Goal: Task Accomplishment & Management: Manage account settings

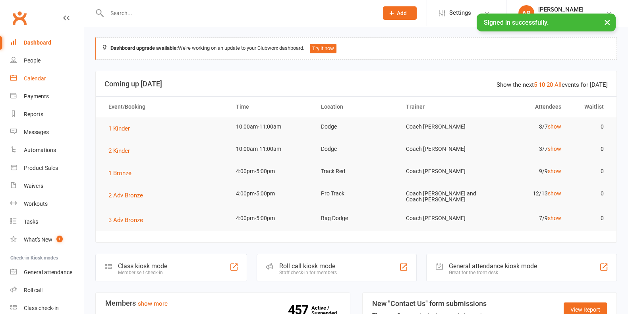
drag, startPoint x: 0, startPoint y: 0, endPoint x: 36, endPoint y: 81, distance: 88.4
click at [36, 81] on div "Calendar" at bounding box center [35, 78] width 22 height 6
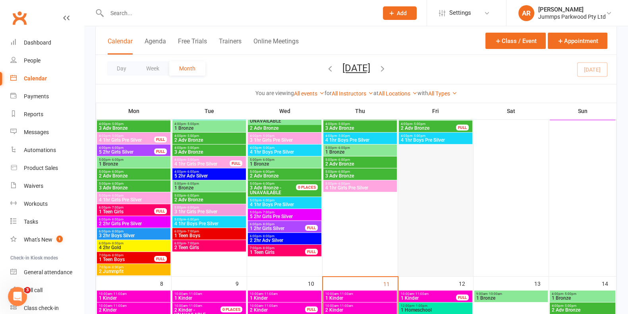
scroll to position [110, 0]
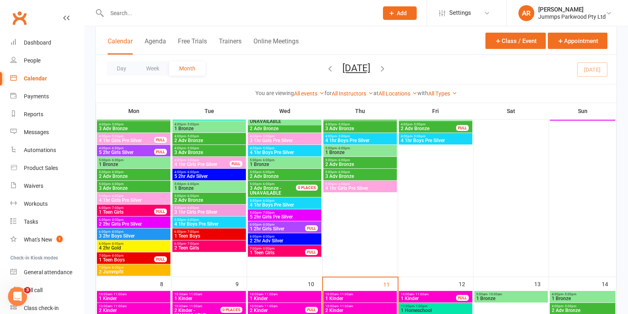
click at [352, 184] on span "5:00pm - 6:00pm" at bounding box center [360, 184] width 70 height 4
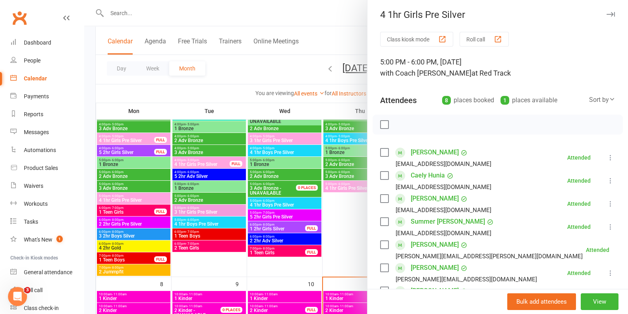
scroll to position [0, 0]
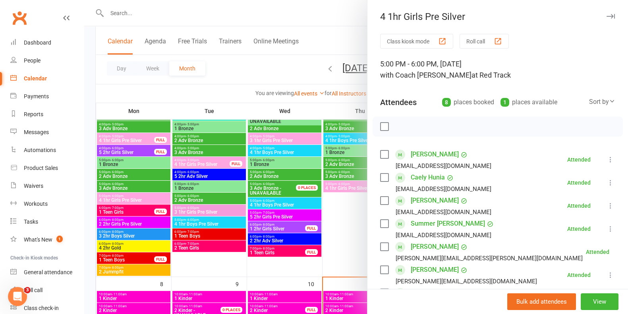
click at [254, 66] on div at bounding box center [356, 157] width 544 height 314
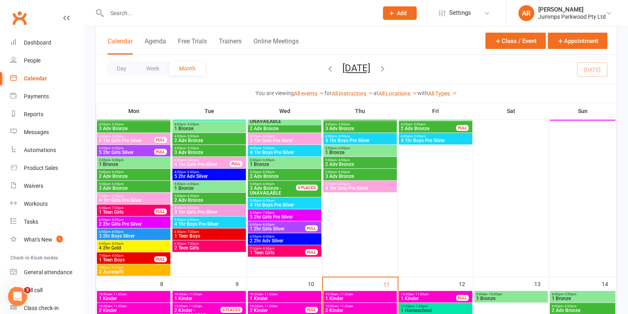
click at [378, 134] on span "4:00pm - 5:00pm" at bounding box center [360, 136] width 70 height 4
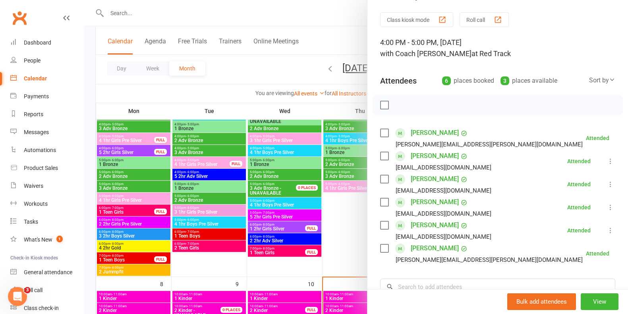
scroll to position [21, 0]
click at [254, 78] on div at bounding box center [356, 157] width 544 height 314
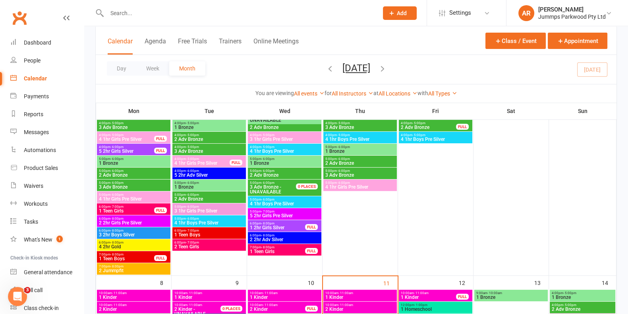
scroll to position [99, 0]
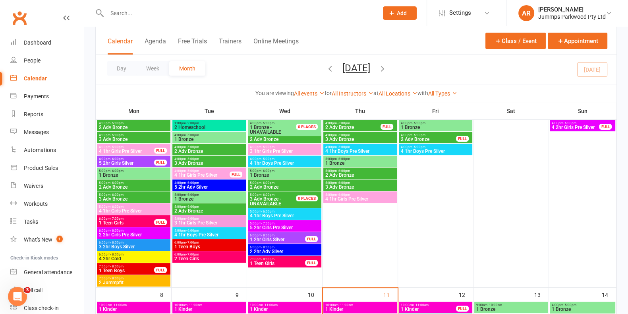
click at [290, 151] on span "3 1hr Girls Pre Silver" at bounding box center [285, 151] width 70 height 5
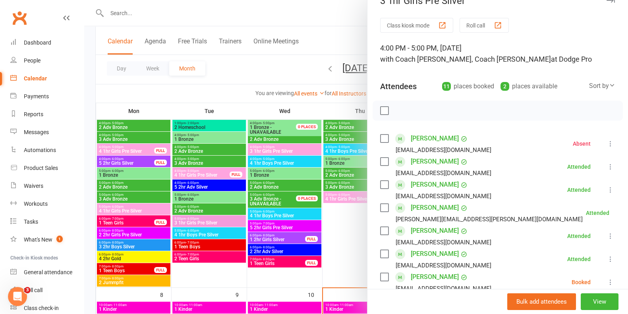
scroll to position [16, 0]
click at [277, 72] on div at bounding box center [356, 157] width 544 height 314
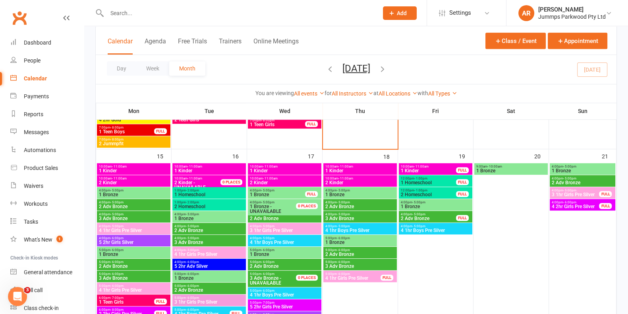
scroll to position [456, 0]
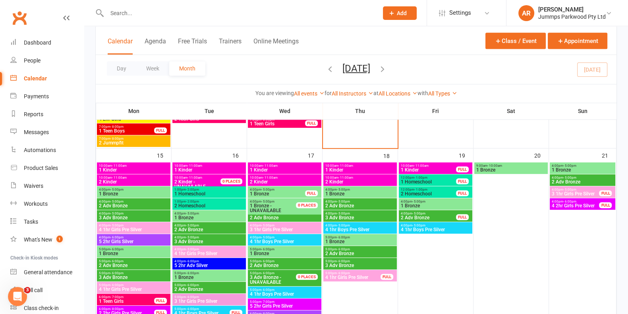
click at [286, 225] on span "4:00pm - 5:00pm" at bounding box center [285, 225] width 70 height 4
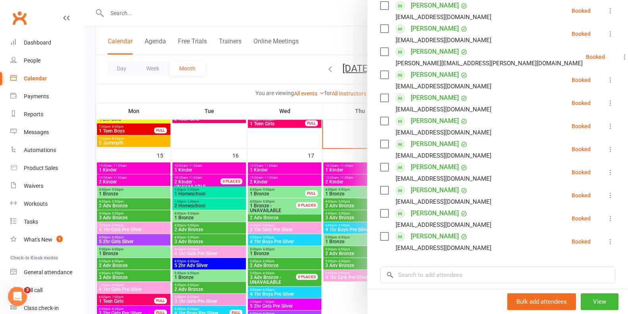
scroll to position [176, 0]
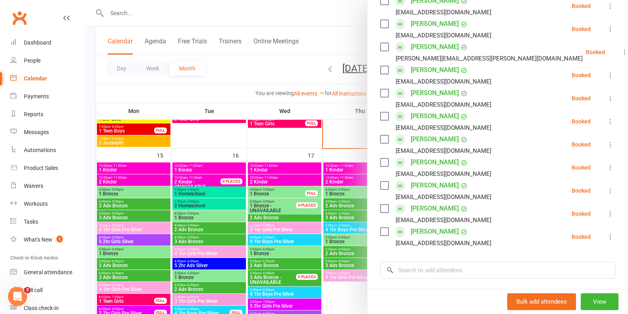
click at [259, 66] on div at bounding box center [356, 157] width 544 height 314
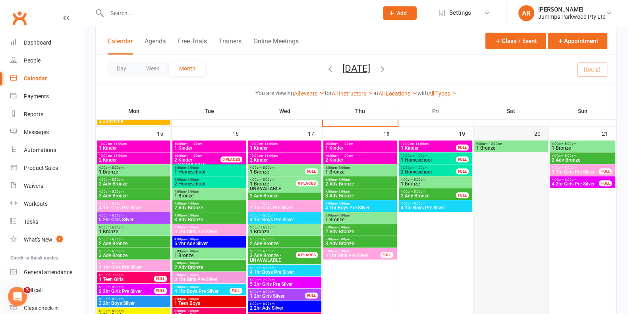
scroll to position [480, 0]
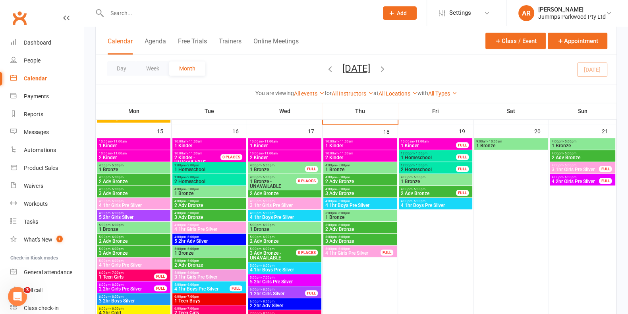
click at [578, 167] on span "3 1hr Girls Pre Silver" at bounding box center [576, 169] width 48 height 5
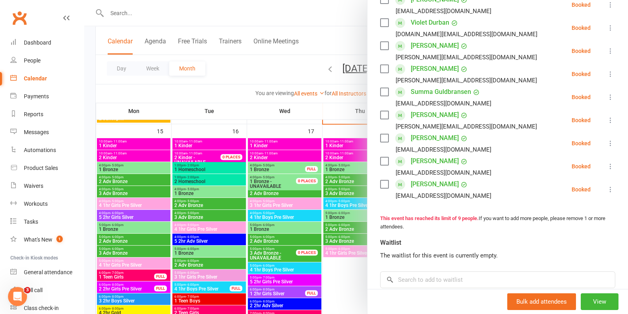
scroll to position [155, 0]
click at [267, 62] on div at bounding box center [356, 157] width 544 height 314
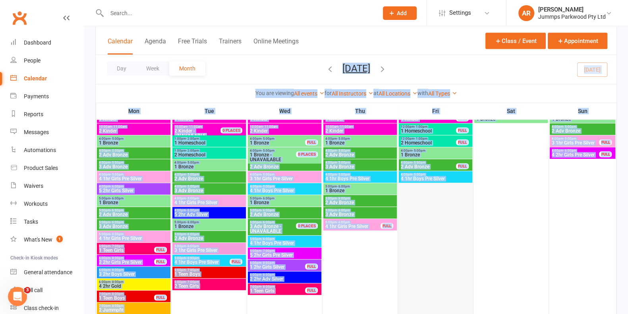
scroll to position [550, 0]
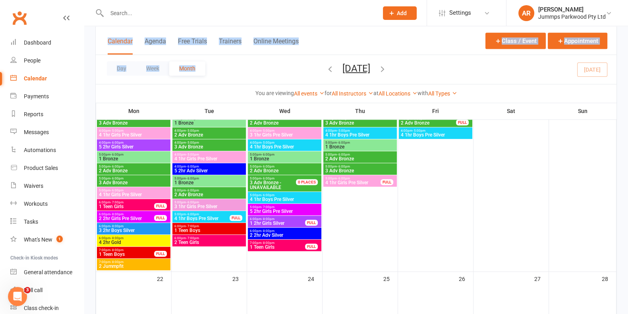
drag, startPoint x: 267, startPoint y: 62, endPoint x: 338, endPoint y: 28, distance: 79.1
click at [338, 28] on div "Calendar Agenda Free Trials Trainers Online Meetings Class / Event Appointment …" at bounding box center [356, 64] width 522 height 77
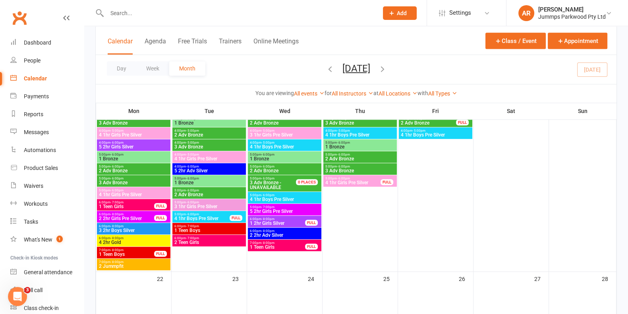
click at [338, 28] on div "Calendar Agenda Free Trials Trainers Online Meetings Class / Event Appointment" at bounding box center [356, 40] width 521 height 29
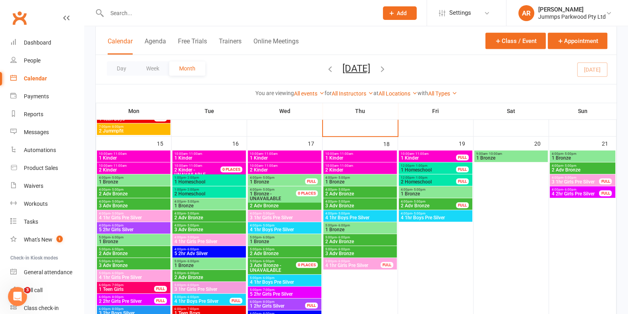
scroll to position [462, 0]
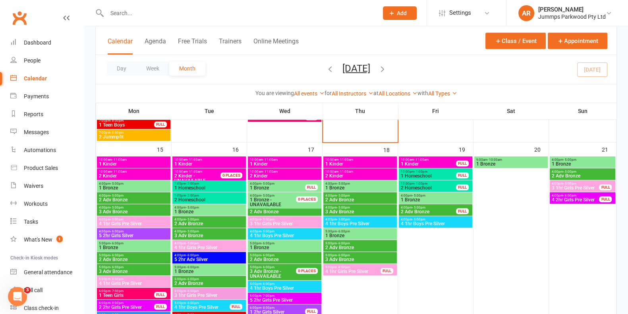
click at [356, 197] on span "2 Adv Bronze" at bounding box center [360, 199] width 70 height 5
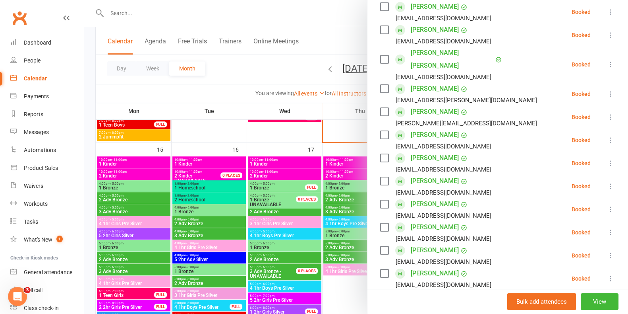
scroll to position [153, 0]
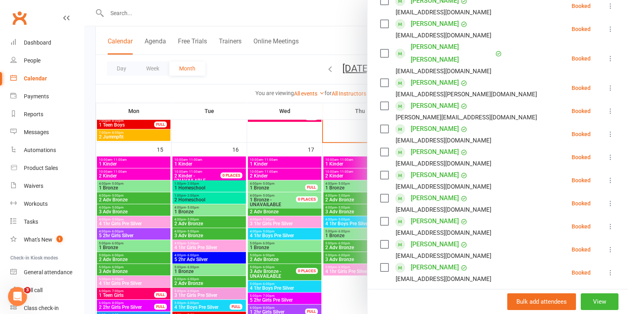
click at [267, 65] on div at bounding box center [356, 157] width 544 height 314
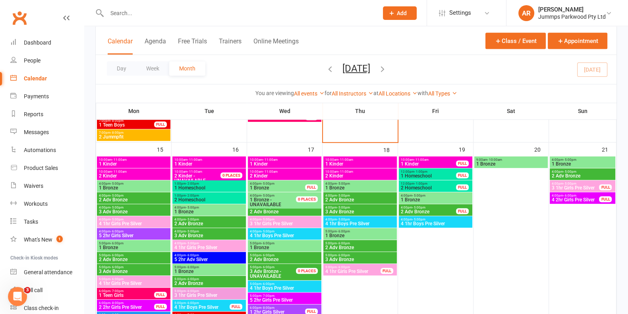
click at [370, 206] on span "4:00pm - 5:00pm" at bounding box center [360, 207] width 70 height 4
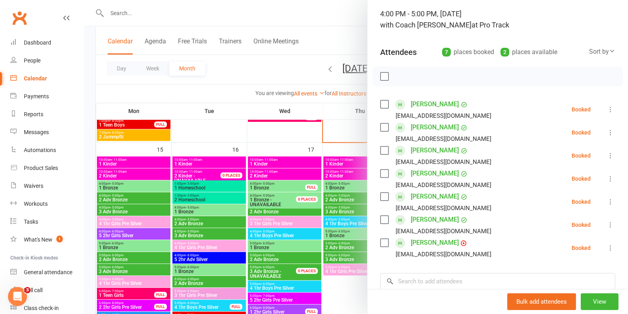
scroll to position [54, 0]
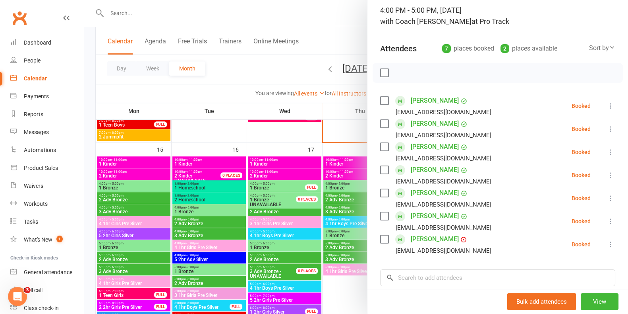
click at [180, 104] on div at bounding box center [356, 157] width 544 height 314
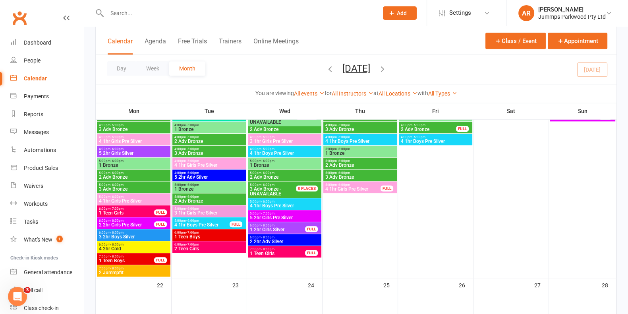
scroll to position [545, 0]
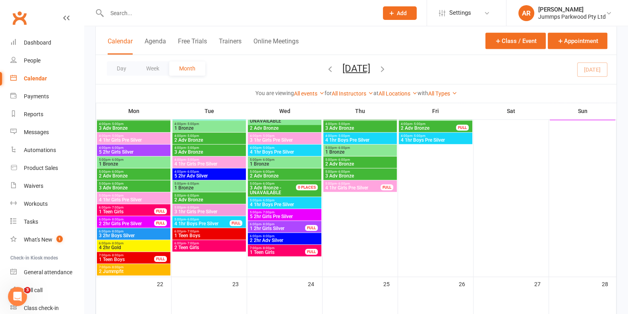
click at [229, 210] on span "3 1hr Girls Pre Silver" at bounding box center [209, 211] width 70 height 5
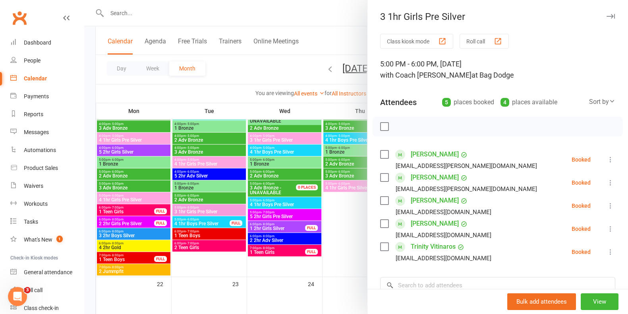
click at [228, 160] on div at bounding box center [356, 157] width 544 height 314
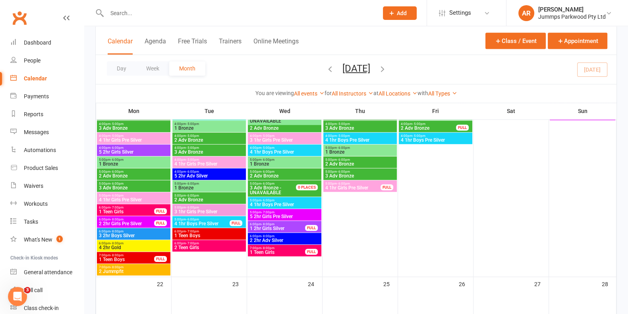
click at [228, 160] on span "4:00pm - 5:00pm" at bounding box center [209, 160] width 70 height 4
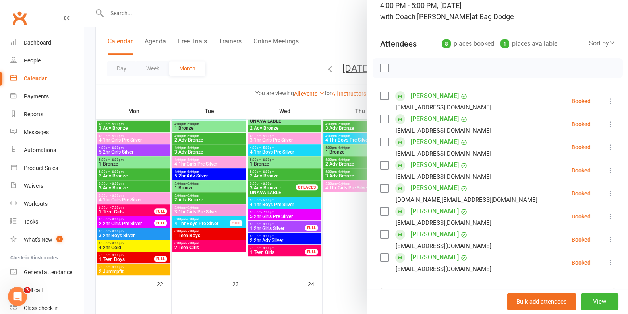
scroll to position [58, 0]
click at [253, 68] on div at bounding box center [356, 157] width 544 height 314
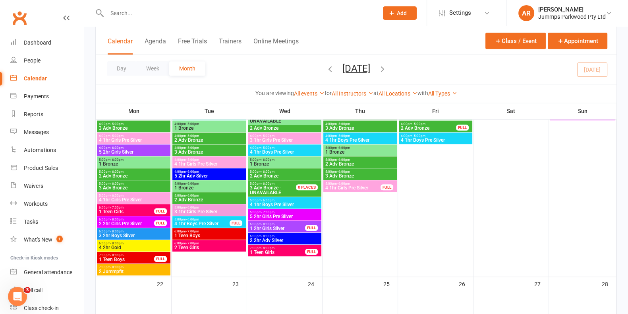
click at [226, 160] on span "4:00pm - 5:00pm" at bounding box center [209, 160] width 70 height 4
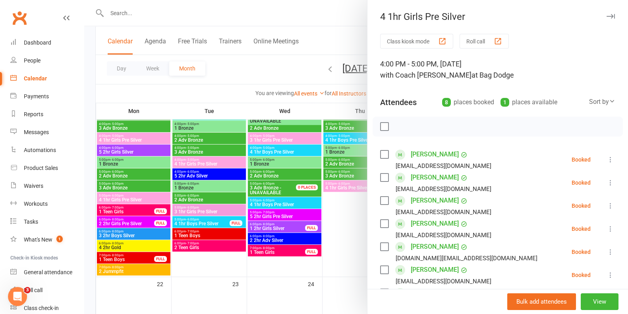
click at [225, 210] on div at bounding box center [356, 157] width 544 height 314
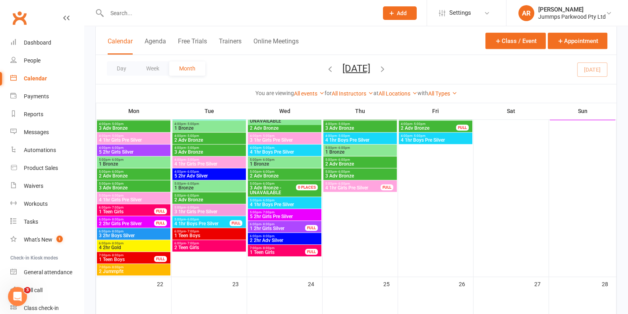
click at [225, 210] on span "3 1hr Girls Pre Silver" at bounding box center [209, 211] width 70 height 5
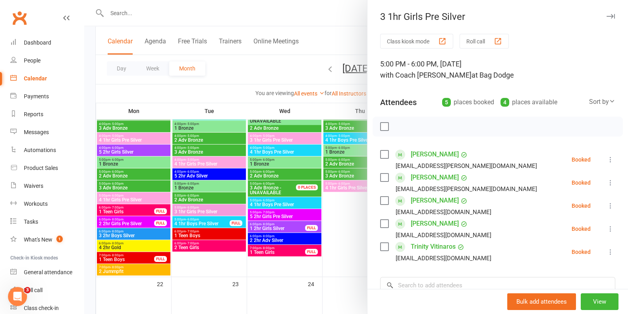
click at [221, 160] on div at bounding box center [356, 157] width 544 height 314
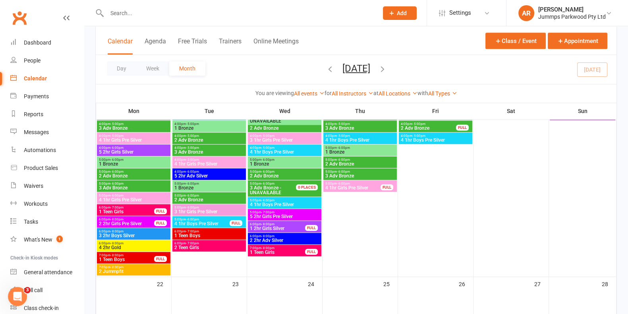
click at [221, 160] on span "4:00pm - 5:00pm" at bounding box center [209, 160] width 70 height 4
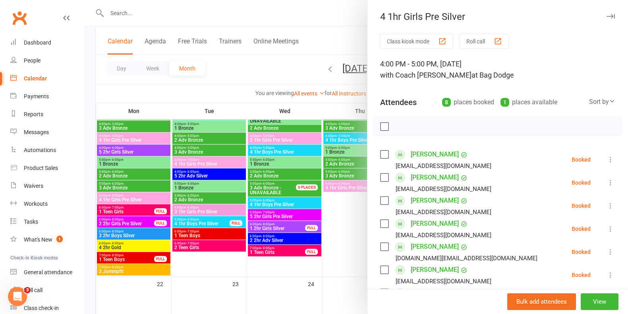
click at [206, 91] on div at bounding box center [356, 157] width 544 height 314
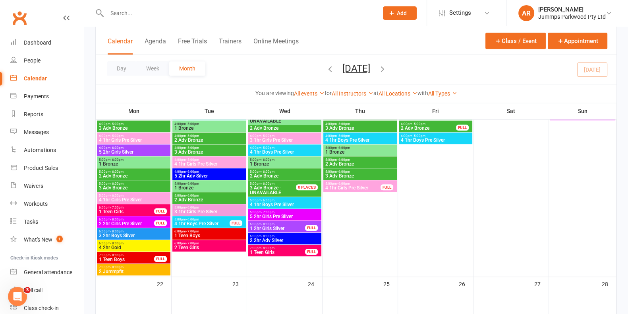
scroll to position [531, 0]
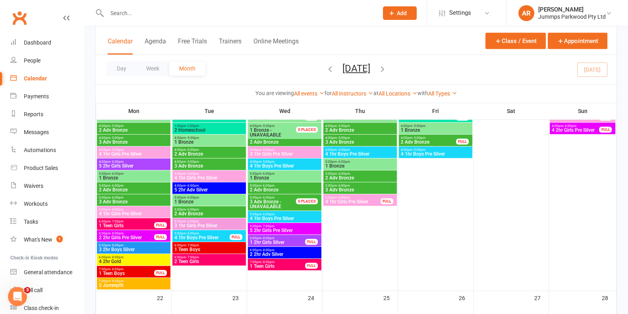
click at [361, 138] on span "4:00pm - 5:00pm" at bounding box center [360, 138] width 70 height 4
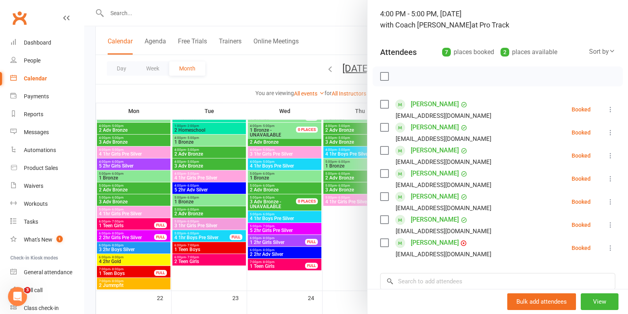
scroll to position [50, 0]
click at [294, 77] on div at bounding box center [356, 157] width 544 height 314
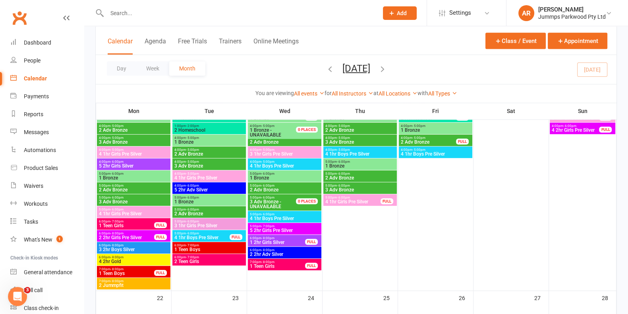
click at [360, 125] on span "4:00pm - 5:00pm" at bounding box center [360, 126] width 70 height 4
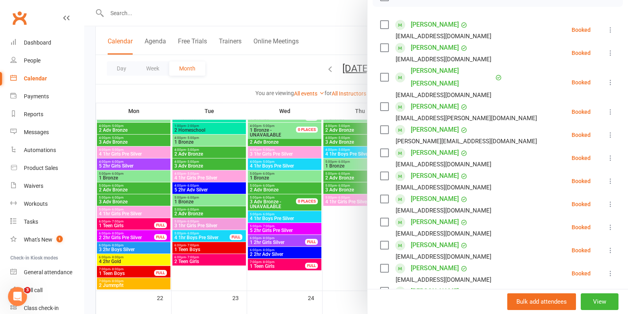
scroll to position [129, 0]
click at [231, 77] on div at bounding box center [356, 157] width 544 height 314
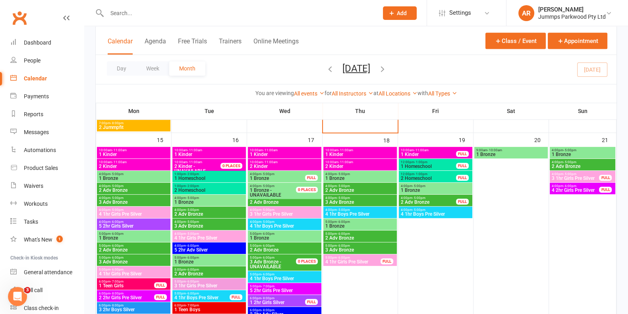
scroll to position [471, 0]
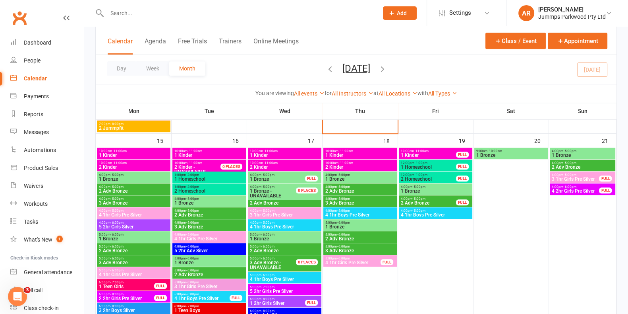
click at [384, 177] on span "1 Bronze" at bounding box center [360, 178] width 70 height 5
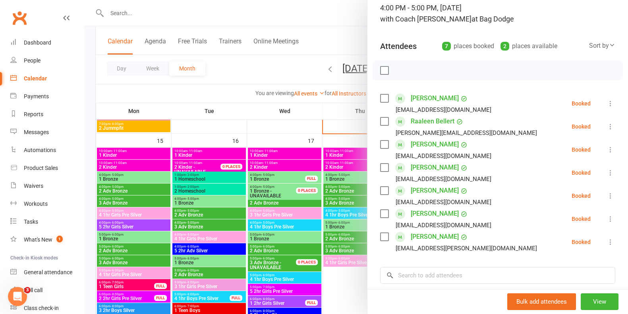
scroll to position [64, 0]
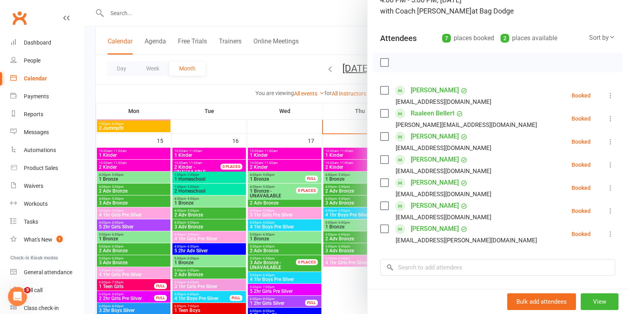
click at [277, 126] on div at bounding box center [356, 157] width 544 height 314
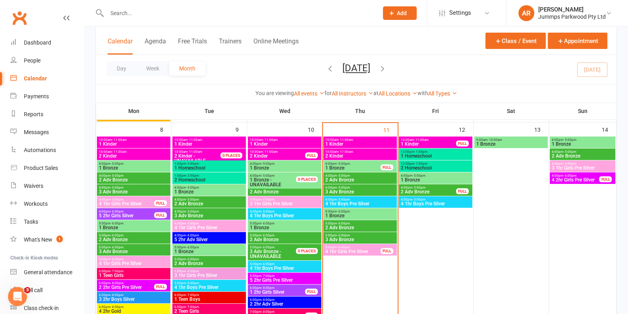
scroll to position [260, 0]
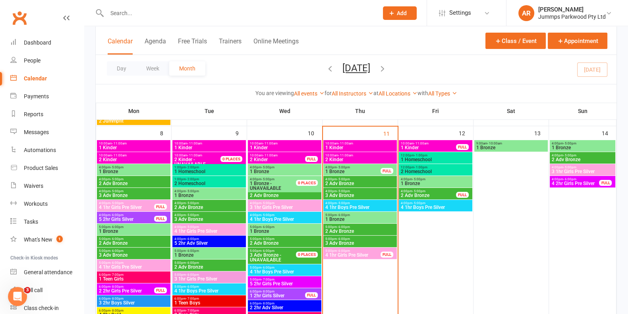
click at [365, 180] on span "4:00pm - 5:00pm" at bounding box center [360, 179] width 70 height 4
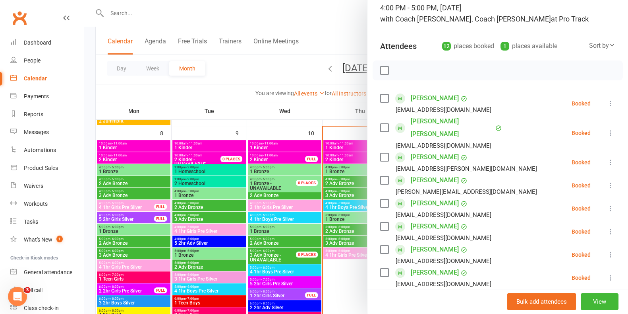
scroll to position [155, 0]
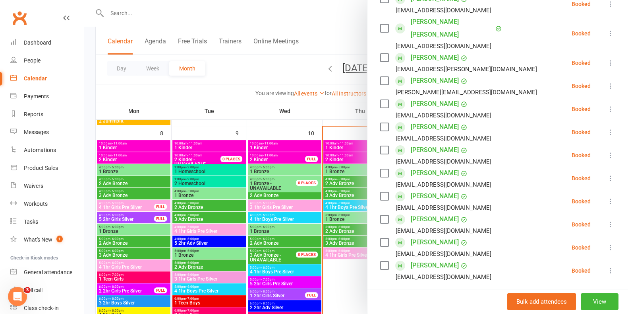
click at [265, 64] on div at bounding box center [356, 157] width 544 height 314
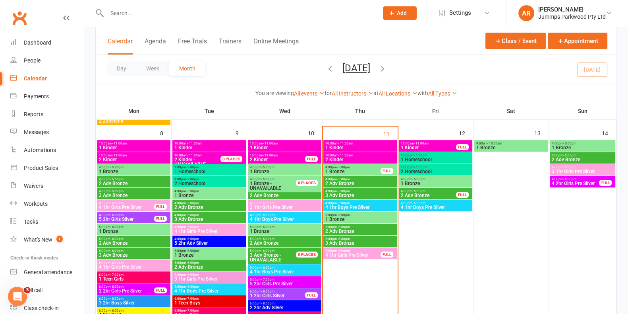
click at [361, 205] on span "4 1hr Boys Pre Silver" at bounding box center [360, 207] width 70 height 5
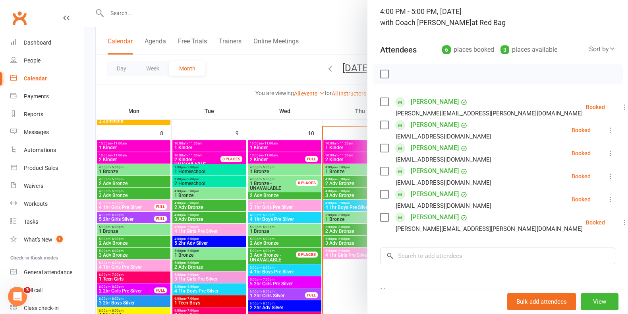
scroll to position [0, 0]
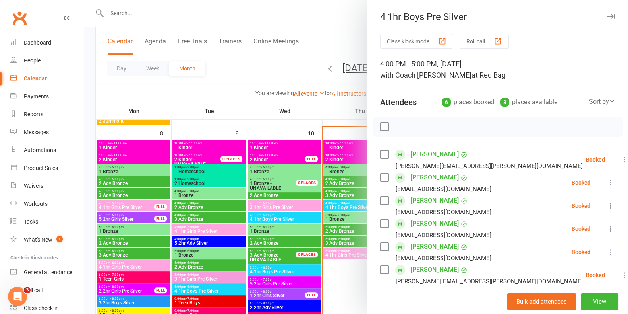
click at [243, 70] on div at bounding box center [356, 157] width 544 height 314
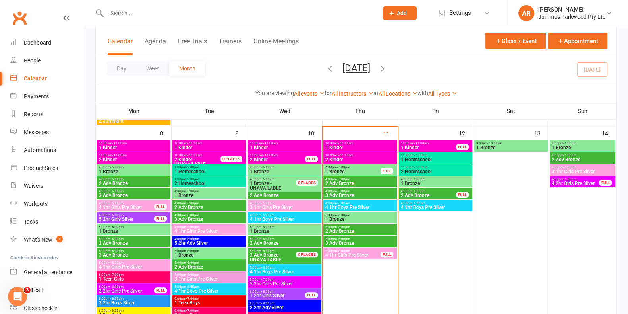
click at [371, 253] on span "4 1hr Girls Pre Silver" at bounding box center [353, 254] width 56 height 5
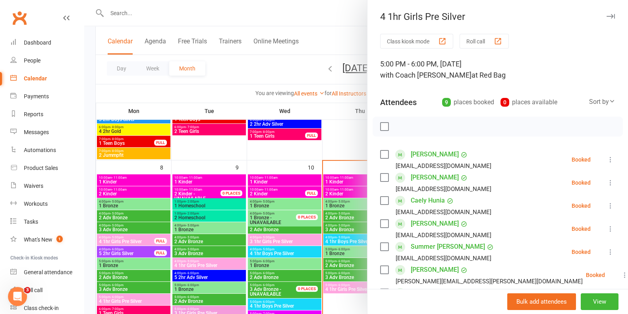
scroll to position [211, 0]
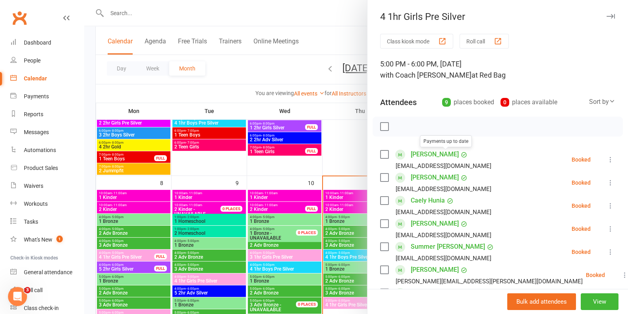
click at [285, 82] on div at bounding box center [356, 157] width 544 height 314
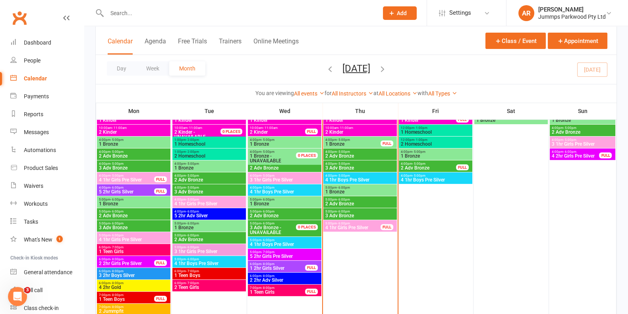
scroll to position [310, 0]
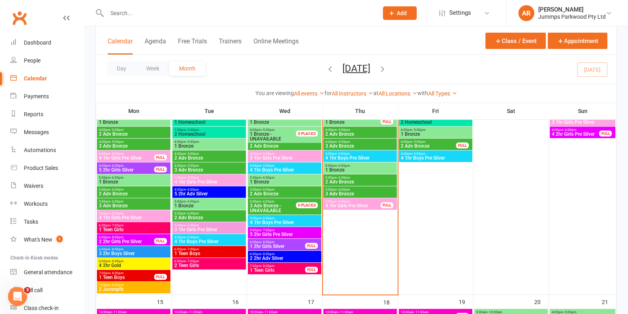
click at [200, 227] on span "3 1hr Girls Pre Silver" at bounding box center [209, 229] width 70 height 5
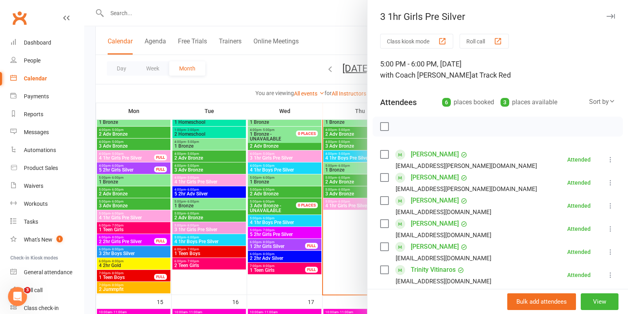
click at [223, 92] on div at bounding box center [356, 157] width 544 height 314
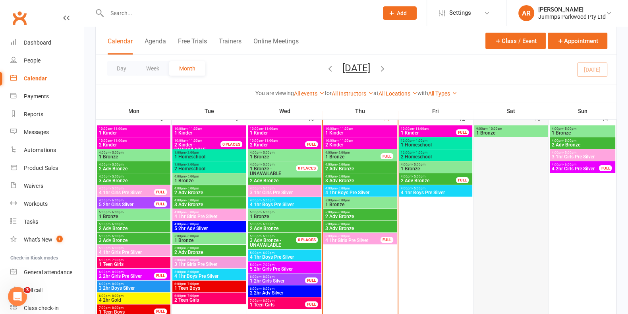
scroll to position [260, 0]
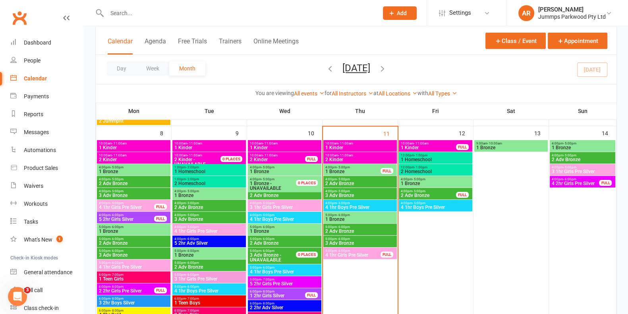
click at [598, 170] on span "3 1hr Girls Pre Silver" at bounding box center [583, 171] width 63 height 5
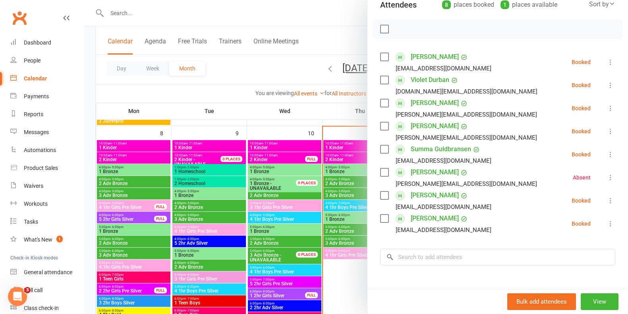
scroll to position [99, 0]
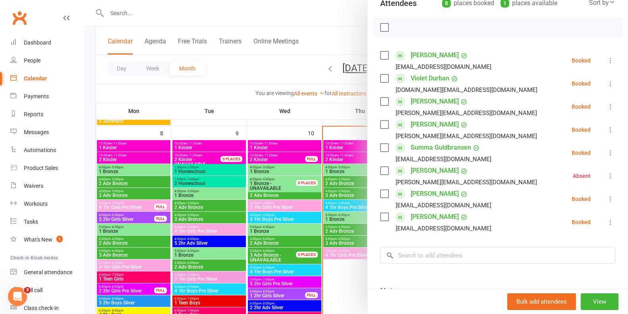
click at [264, 74] on div at bounding box center [356, 157] width 544 height 314
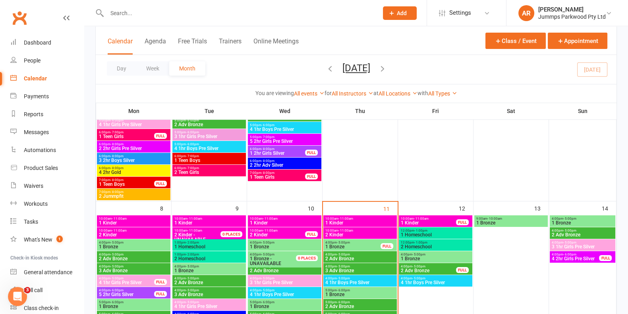
scroll to position [198, 0]
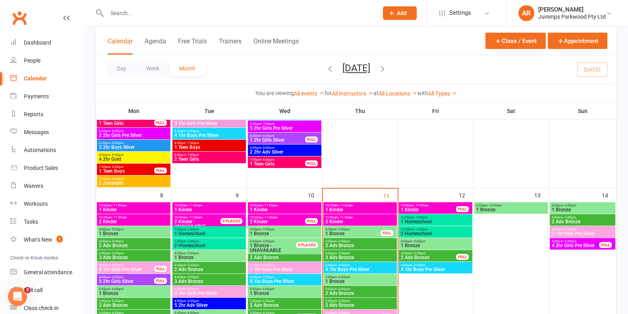
click at [374, 243] on span "2 Adv Bronze" at bounding box center [360, 245] width 70 height 5
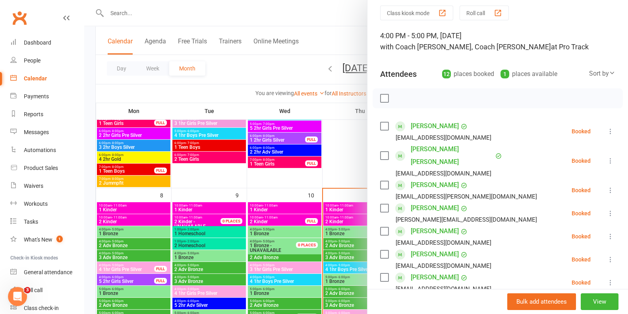
scroll to position [0, 0]
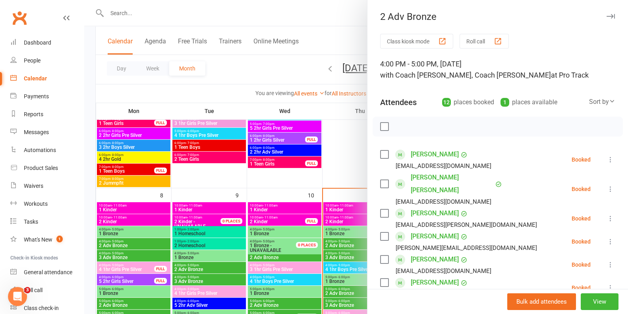
click at [146, 14] on div at bounding box center [356, 157] width 544 height 314
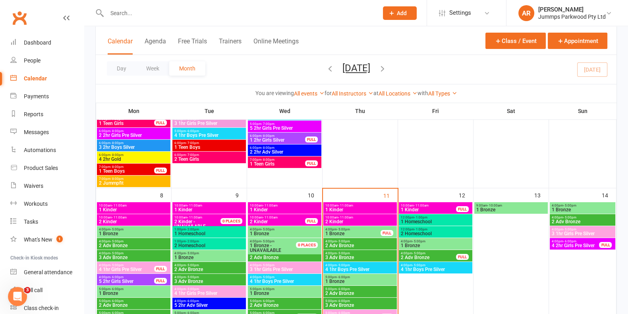
click at [146, 14] on input "text" at bounding box center [239, 13] width 268 height 11
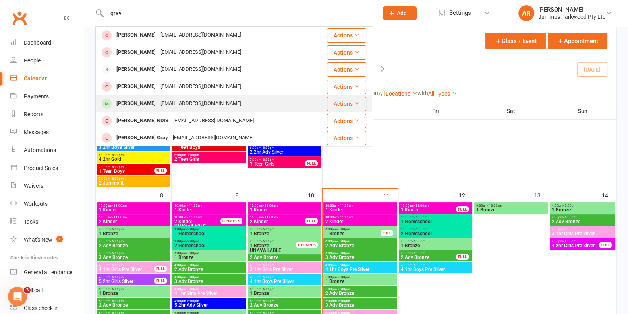
type input "gray"
click at [165, 106] on div "[EMAIL_ADDRESS][DOMAIN_NAME]" at bounding box center [200, 104] width 85 height 12
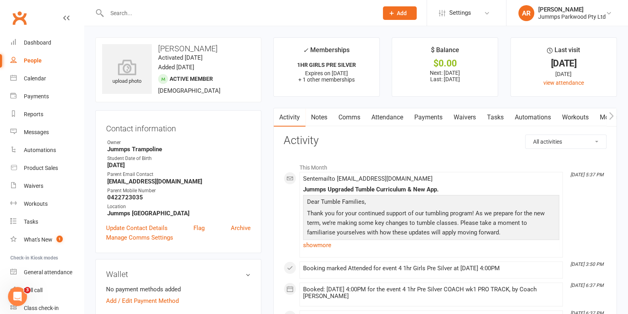
click at [397, 122] on link "Attendance" at bounding box center [387, 117] width 43 height 18
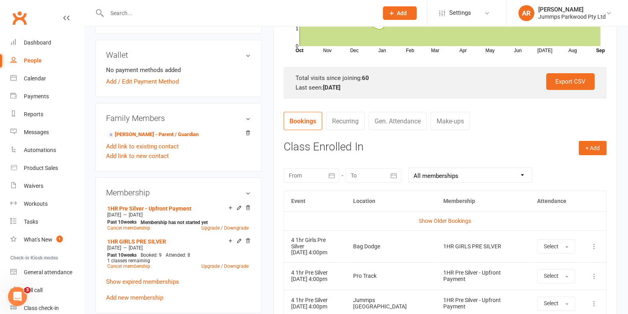
scroll to position [248, 0]
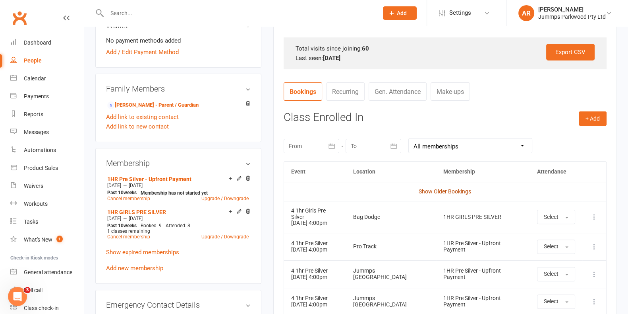
click at [453, 194] on link "Show Older Bookings" at bounding box center [445, 191] width 52 height 6
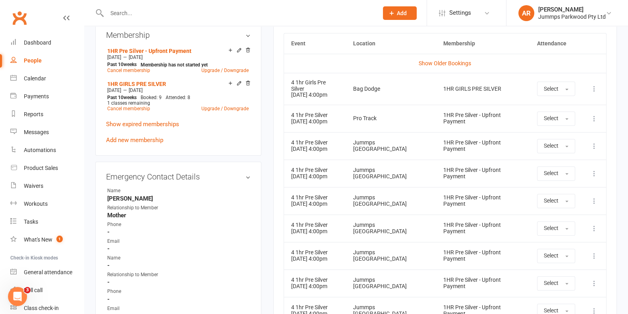
scroll to position [311, 0]
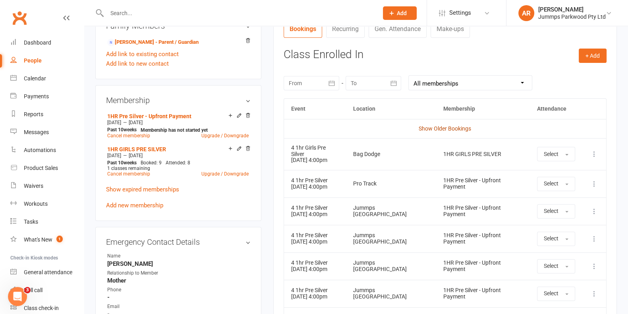
click at [467, 128] on link "Show Older Bookings" at bounding box center [445, 128] width 52 height 6
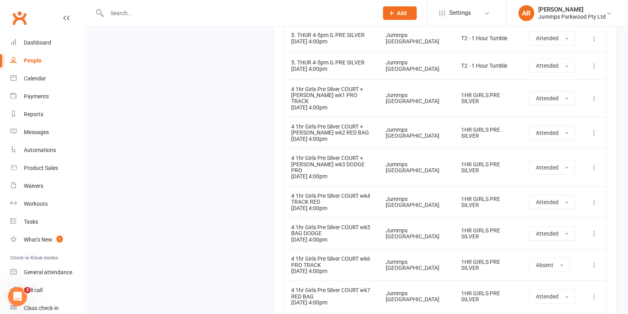
scroll to position [2142, 0]
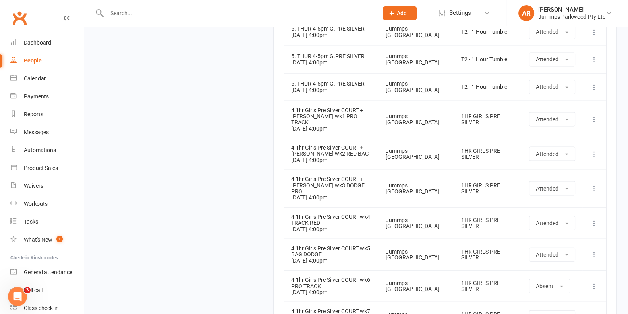
click at [592, 282] on icon at bounding box center [595, 286] width 8 height 8
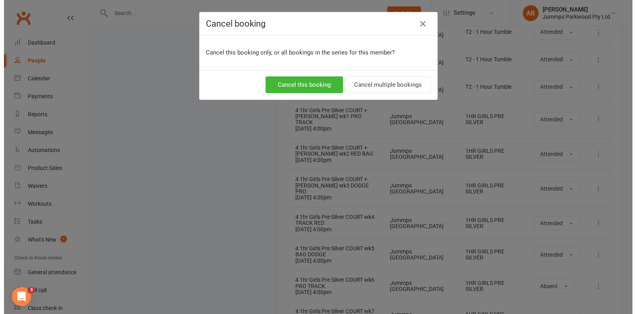
scroll to position [2106, 0]
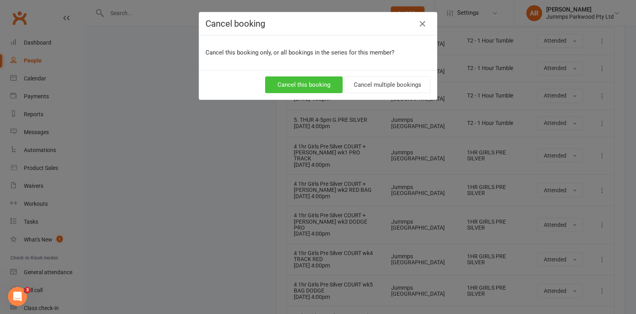
click at [303, 85] on button "Cancel this booking" at bounding box center [303, 84] width 77 height 17
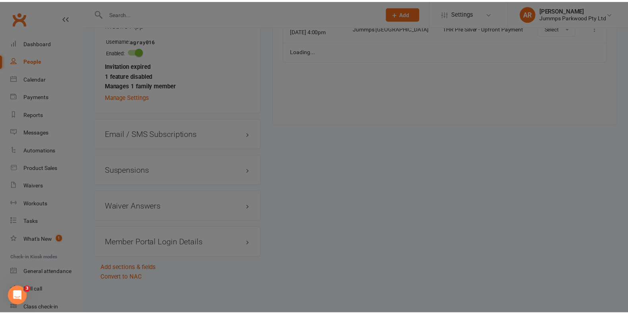
scroll to position [252, 0]
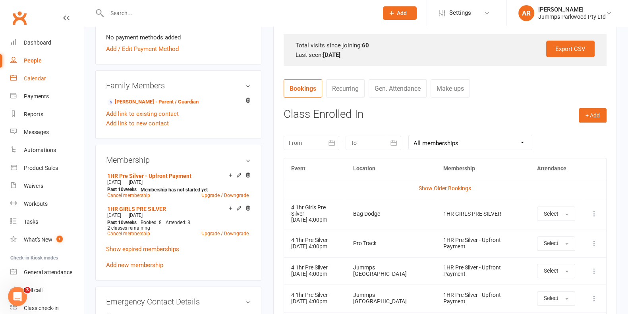
click at [45, 84] on link "Calendar" at bounding box center [47, 79] width 74 height 18
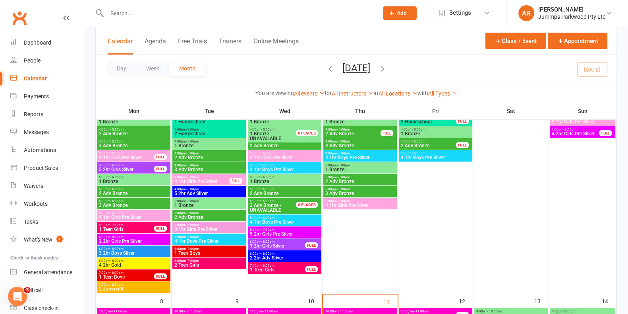
scroll to position [49, 0]
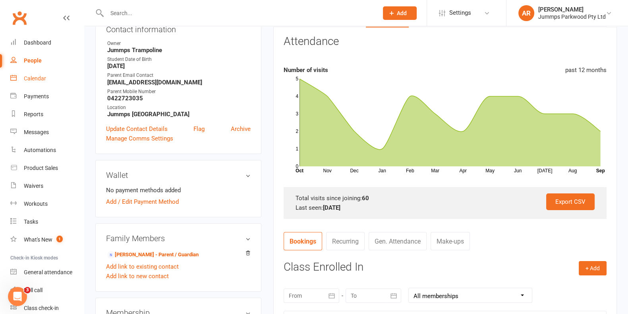
scroll to position [248, 0]
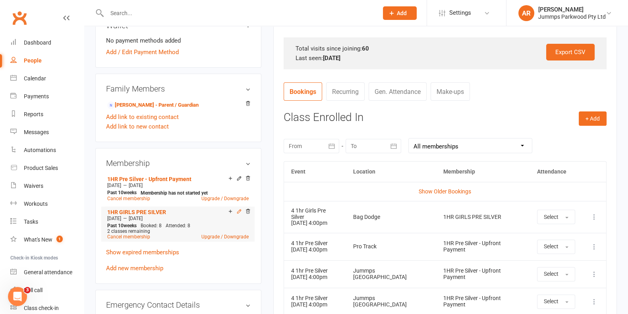
click at [238, 213] on icon at bounding box center [239, 211] width 6 height 6
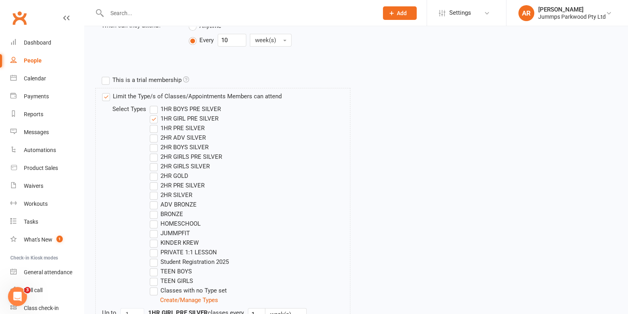
scroll to position [298, 0]
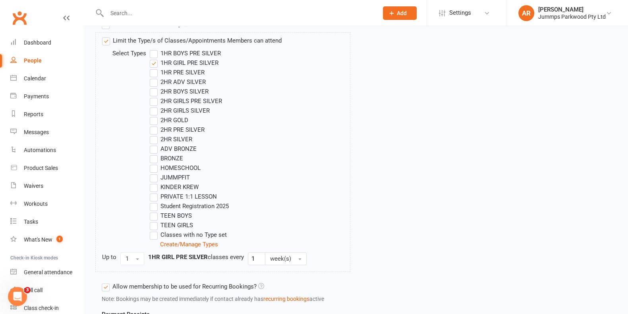
click at [155, 150] on label "ADV BRONZE" at bounding box center [173, 149] width 47 height 10
click at [155, 144] on input "ADV BRONZE" at bounding box center [152, 144] width 5 height 0
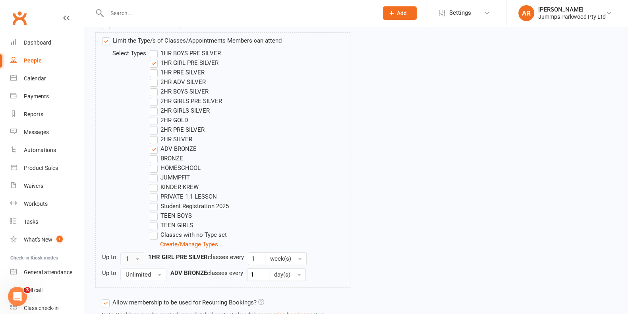
drag, startPoint x: 138, startPoint y: 255, endPoint x: 143, endPoint y: 257, distance: 5.5
click at [140, 254] on button "1" at bounding box center [132, 258] width 24 height 13
click at [153, 308] on link "2" at bounding box center [160, 307] width 79 height 16
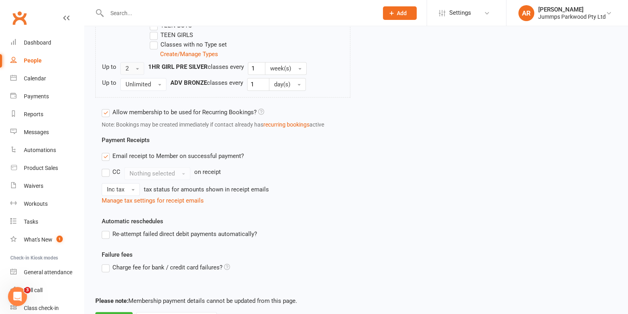
scroll to position [524, 0]
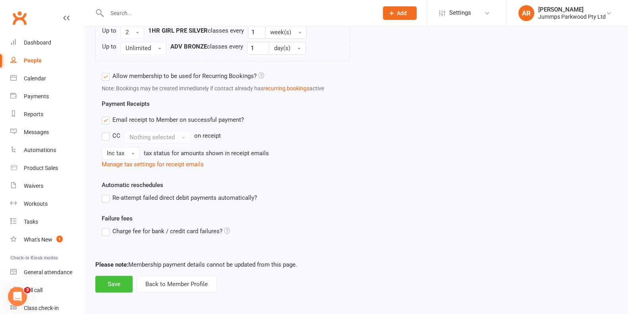
click at [116, 277] on button "Save" at bounding box center [113, 283] width 37 height 17
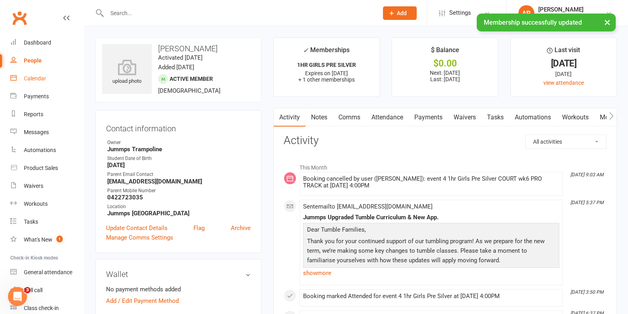
click at [30, 80] on div "Calendar" at bounding box center [35, 78] width 22 height 6
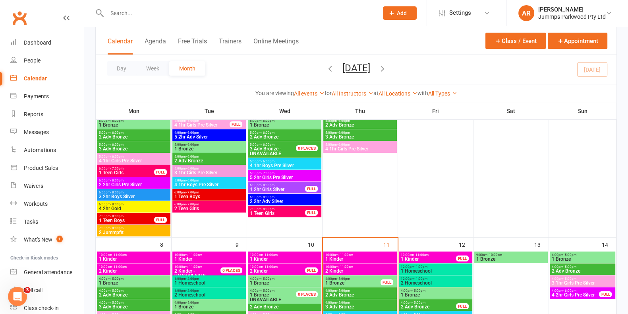
scroll to position [248, 0]
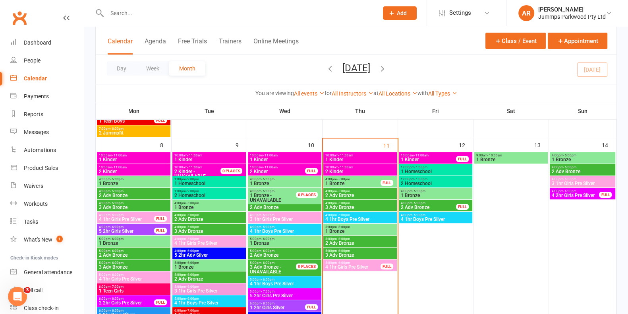
click at [367, 193] on span "2 Adv Bronze" at bounding box center [360, 195] width 70 height 5
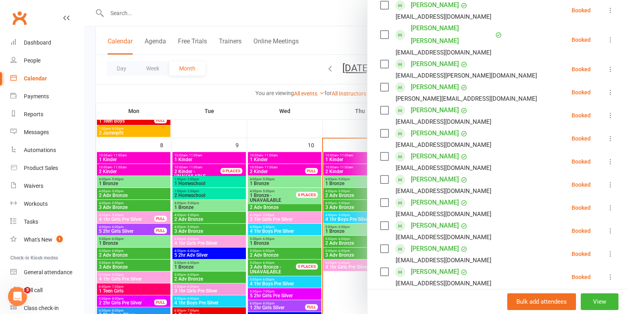
scroll to position [278, 0]
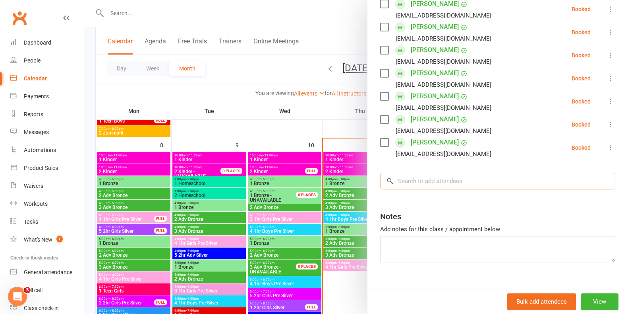
click at [463, 172] on input "search" at bounding box center [497, 180] width 235 height 17
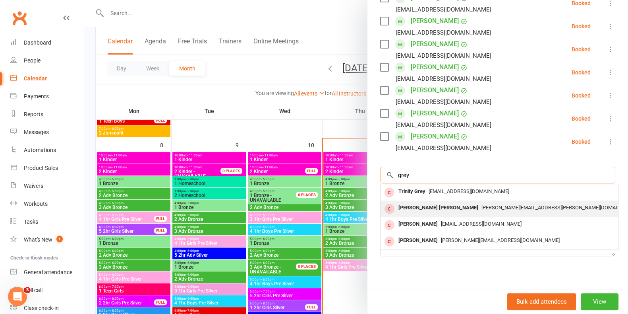
scroll to position [286, 0]
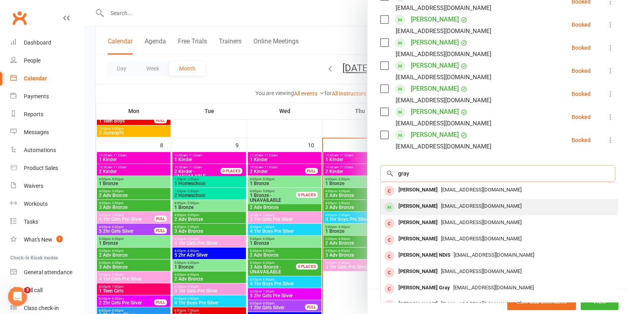
type input "gray"
click at [490, 200] on div "[EMAIL_ADDRESS][DOMAIN_NAME]" at bounding box center [499, 206] width 231 height 12
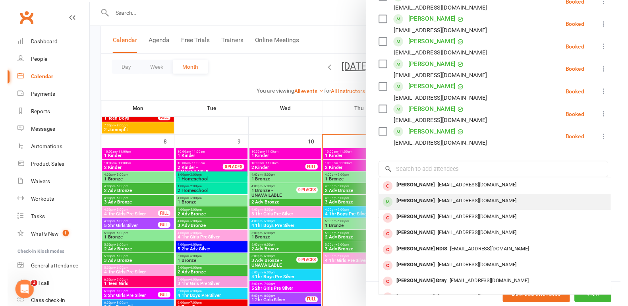
scroll to position [278, 0]
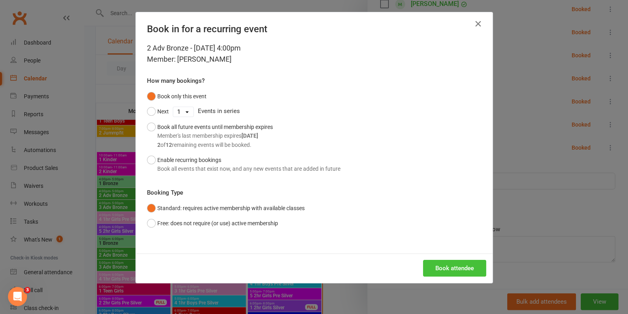
click at [450, 265] on button "Book attendee" at bounding box center [454, 268] width 63 height 17
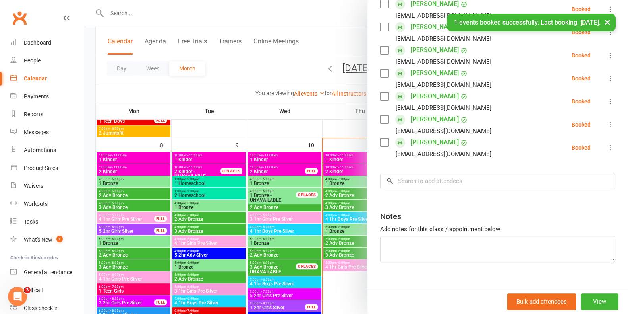
scroll to position [308, 0]
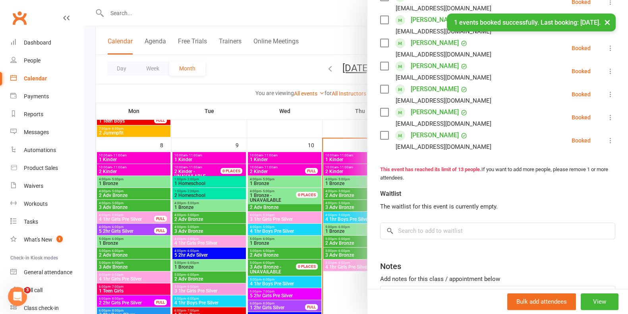
click at [274, 83] on div at bounding box center [356, 157] width 544 height 314
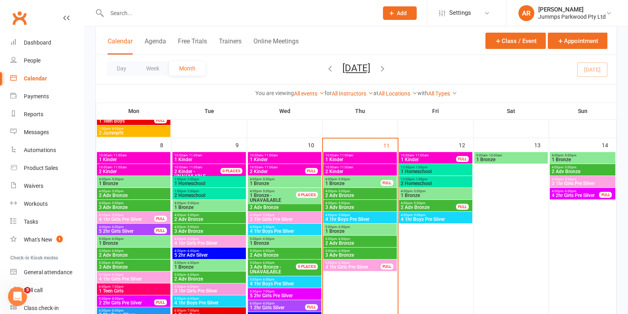
click at [374, 192] on span "4:00pm - 5:00pm" at bounding box center [360, 191] width 70 height 4
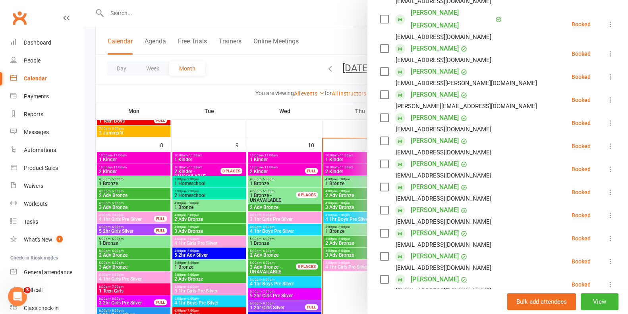
scroll to position [149, 0]
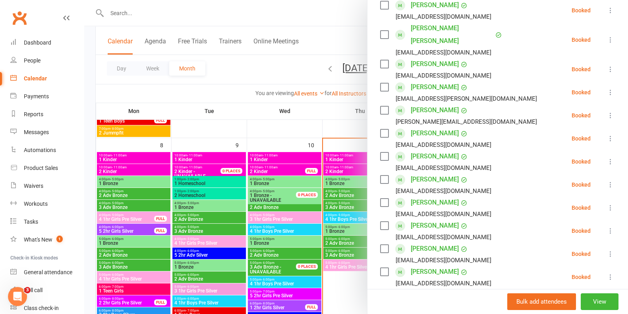
click at [261, 10] on div at bounding box center [356, 157] width 544 height 314
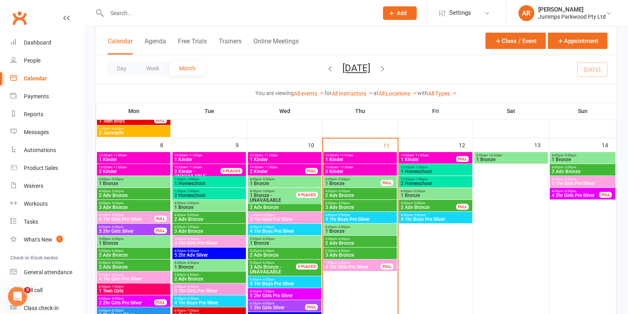
click at [261, 10] on input "text" at bounding box center [239, 13] width 268 height 11
